Goal: Navigation & Orientation: Understand site structure

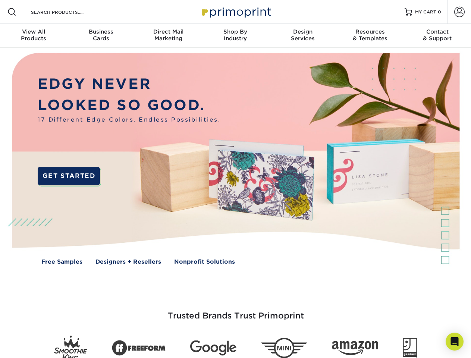
click at [236, 179] on img at bounding box center [235, 164] width 467 height 233
click at [12, 12] on span at bounding box center [11, 11] width 9 height 9
click at [459, 12] on span at bounding box center [460, 12] width 10 height 10
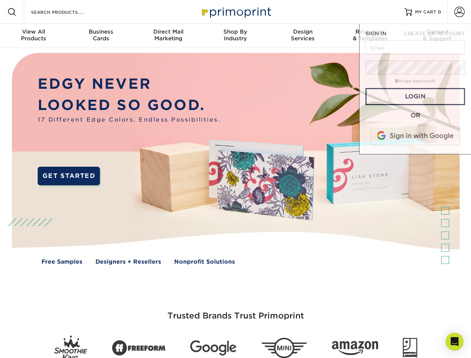
click at [34, 36] on div "View All Products" at bounding box center [33, 34] width 67 height 13
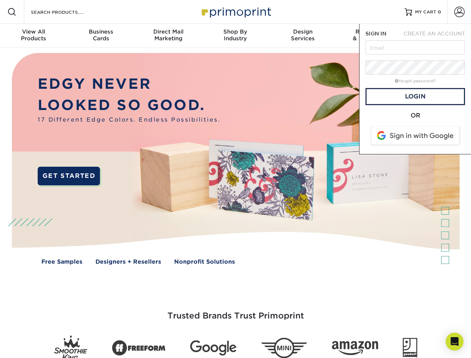
click at [101, 36] on div "Business Cards" at bounding box center [100, 34] width 67 height 13
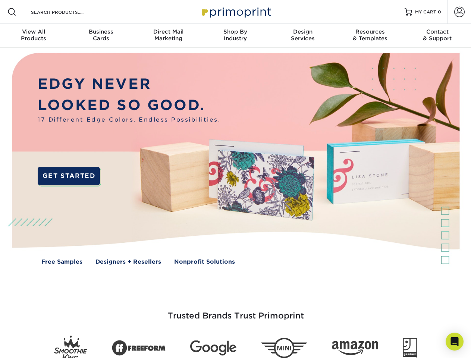
click at [168, 36] on div "Direct Mail Marketing" at bounding box center [168, 34] width 67 height 13
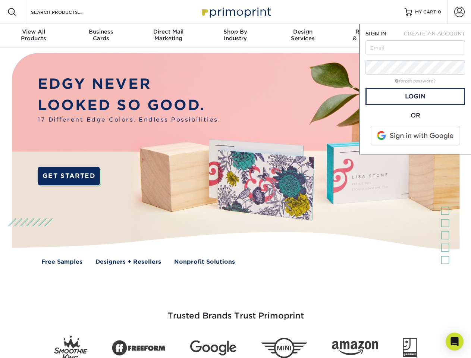
click at [236, 36] on div "Shop By Industry" at bounding box center [235, 34] width 67 height 13
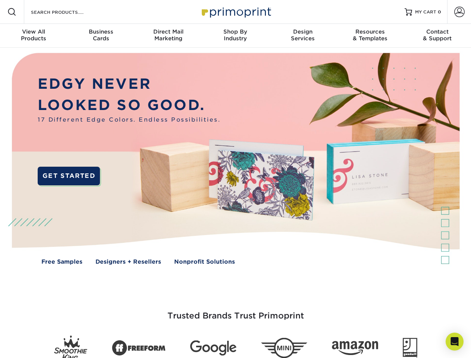
click at [303, 36] on div "Design Services" at bounding box center [302, 34] width 67 height 13
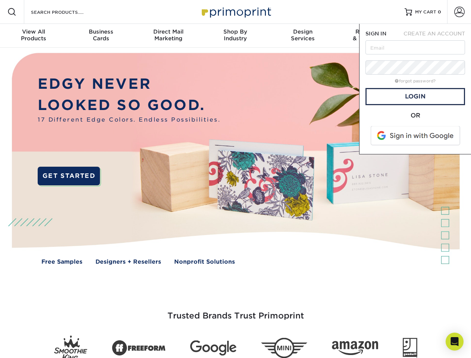
click at [370, 36] on span "SIGN IN" at bounding box center [376, 34] width 21 height 6
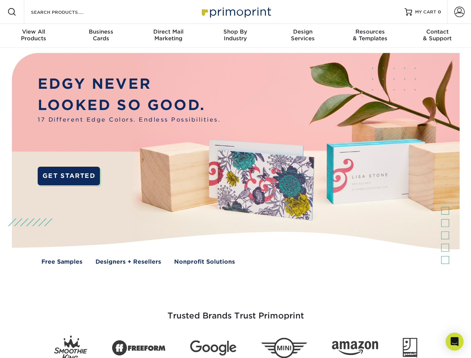
click at [438, 36] on div "Contact & Support" at bounding box center [437, 34] width 67 height 13
